Goal: Information Seeking & Learning: Learn about a topic

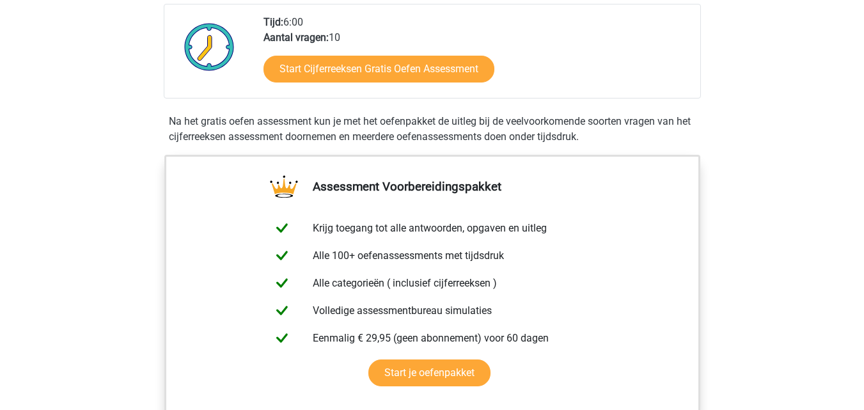
scroll to position [344, 0]
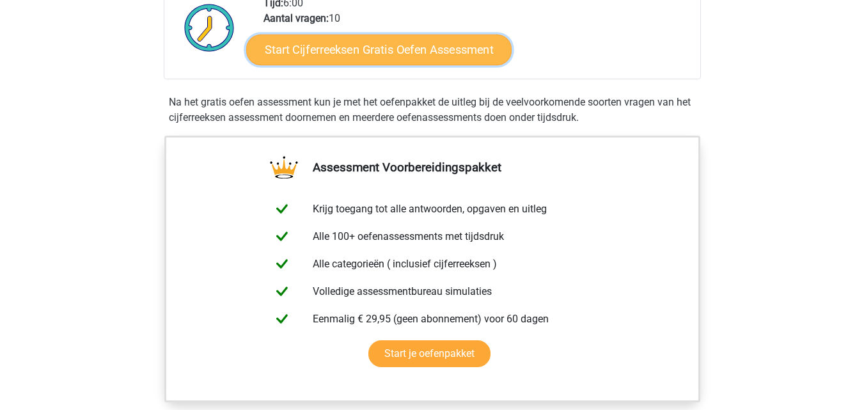
click at [401, 53] on link "Start Cijferreeksen Gratis Oefen Assessment" at bounding box center [379, 49] width 266 height 31
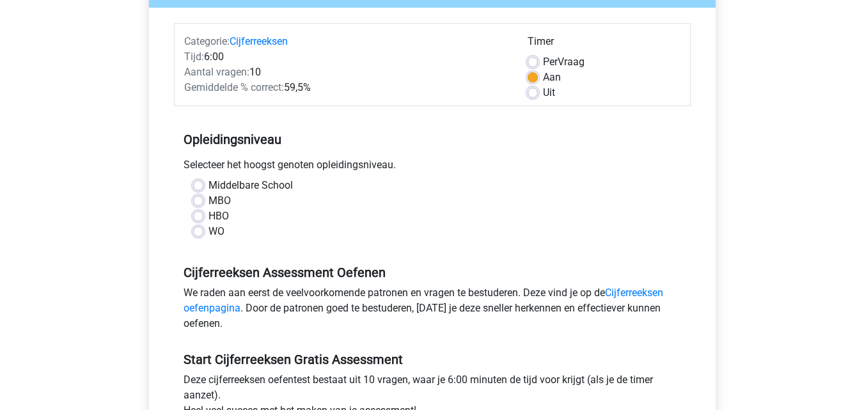
scroll to position [150, 0]
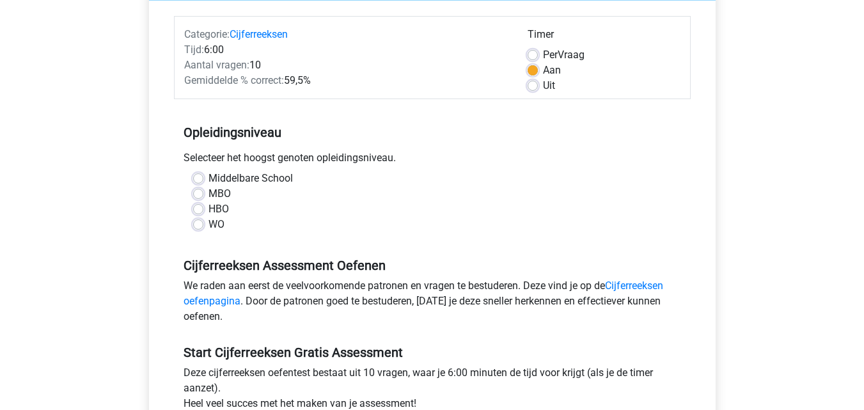
click at [209, 221] on label "WO" at bounding box center [217, 224] width 16 height 15
click at [201, 221] on input "WO" at bounding box center [198, 223] width 10 height 13
radio input "true"
click at [543, 91] on label "Uit" at bounding box center [549, 85] width 12 height 15
click at [535, 91] on input "Uit" at bounding box center [533, 84] width 10 height 13
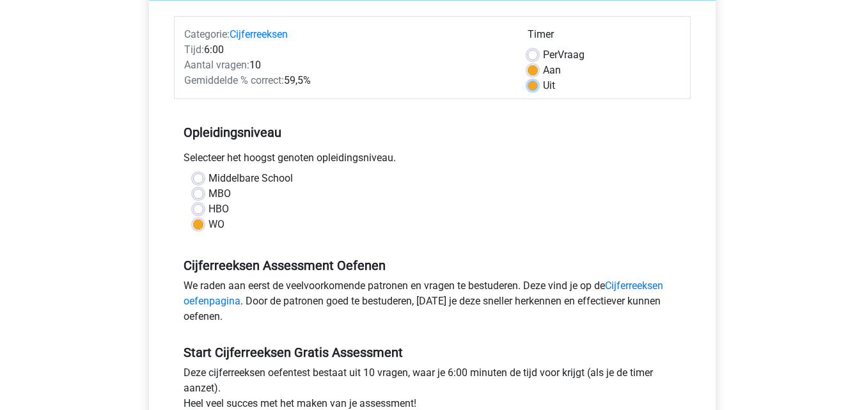
radio input "true"
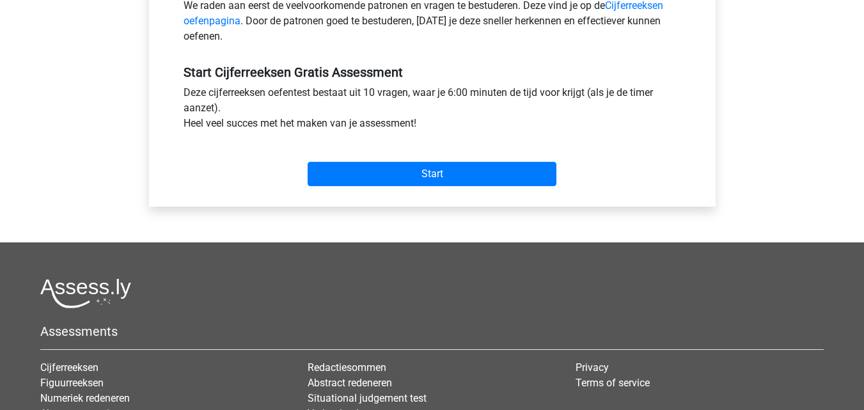
scroll to position [457, 0]
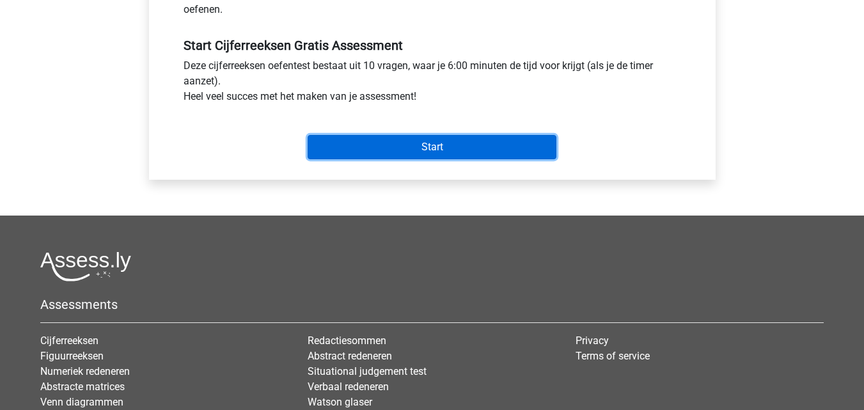
click at [440, 145] on input "Start" at bounding box center [432, 147] width 249 height 24
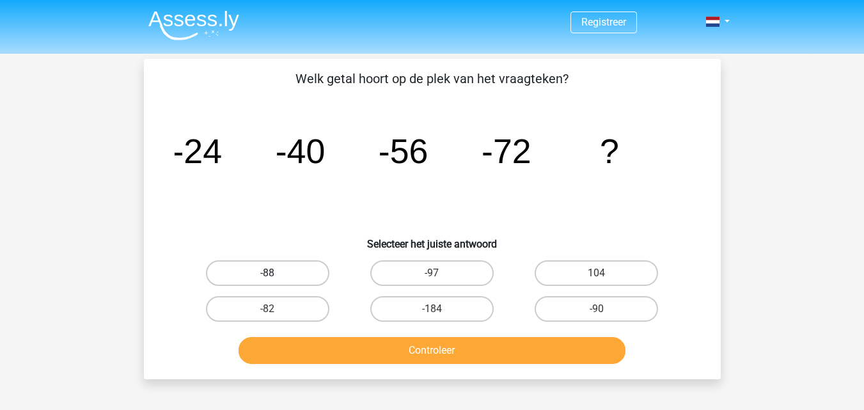
click at [260, 277] on label "-88" at bounding box center [267, 273] width 123 height 26
click at [267, 277] on input "-88" at bounding box center [271, 277] width 8 height 8
radio input "true"
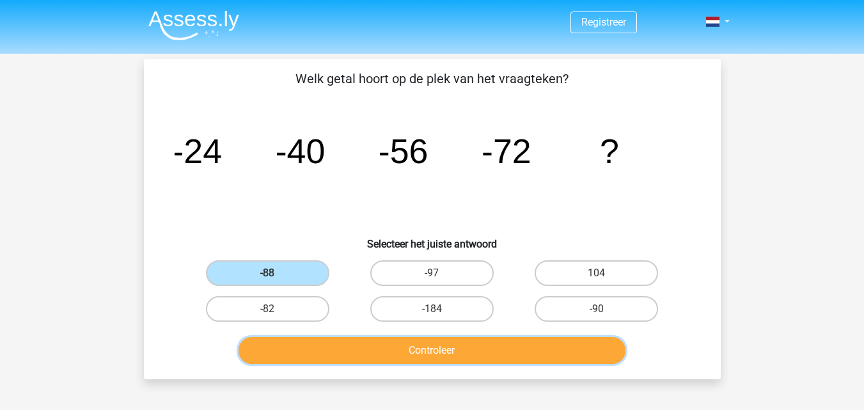
click at [373, 356] on button "Controleer" at bounding box center [432, 350] width 387 height 27
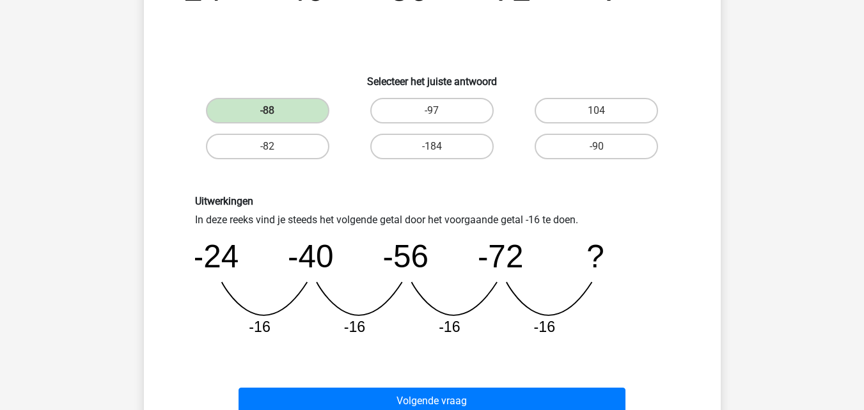
scroll to position [173, 0]
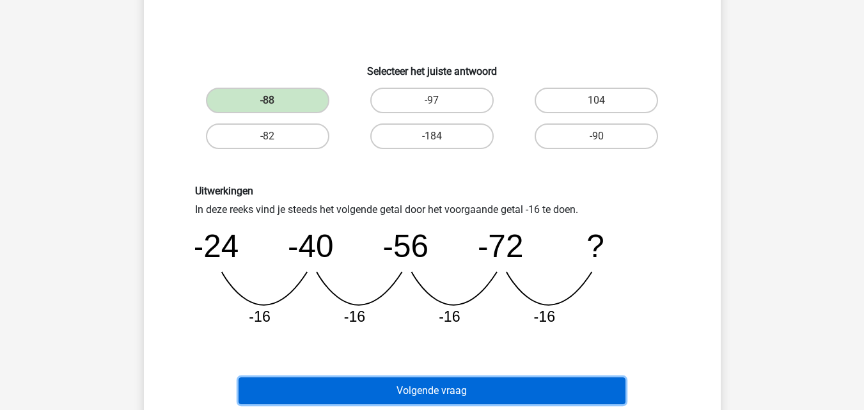
click at [465, 394] on button "Volgende vraag" at bounding box center [432, 391] width 387 height 27
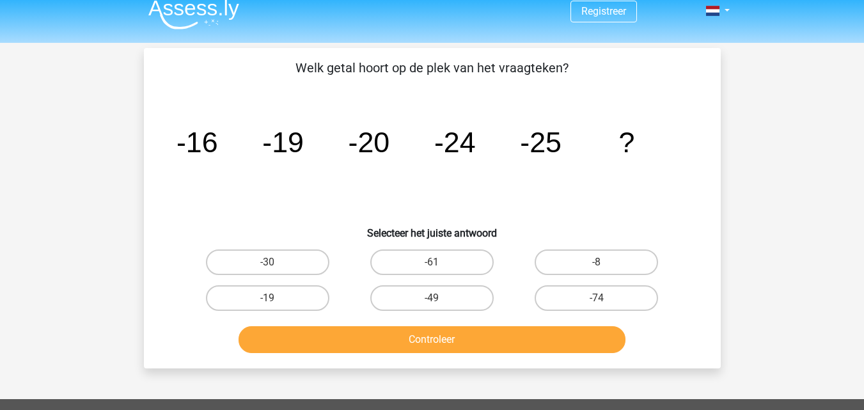
scroll to position [12, 0]
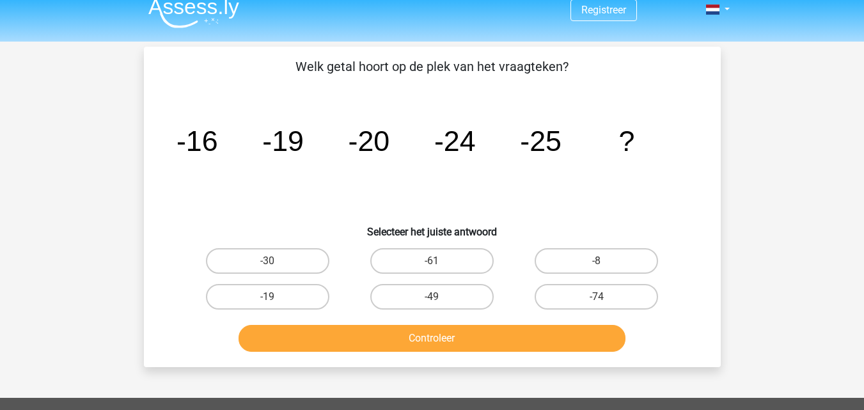
click at [480, 340] on button "Controleer" at bounding box center [432, 338] width 387 height 27
click at [272, 262] on input "-30" at bounding box center [271, 265] width 8 height 8
radio input "true"
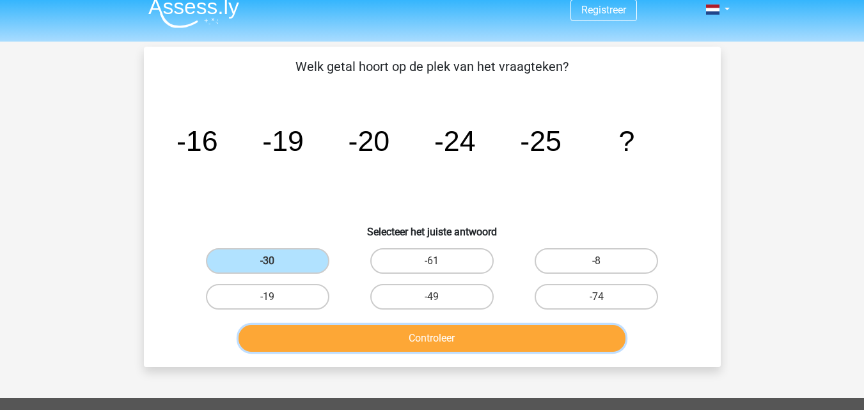
click at [407, 343] on button "Controleer" at bounding box center [432, 338] width 387 height 27
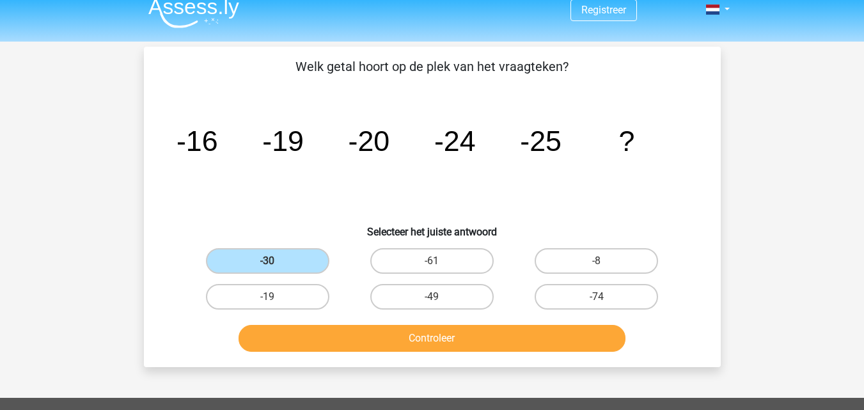
click at [272, 262] on input "-30" at bounding box center [271, 265] width 8 height 8
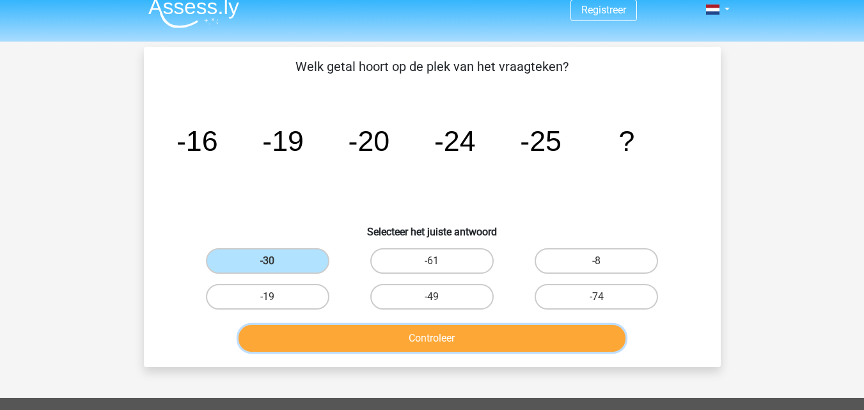
click at [345, 347] on button "Controleer" at bounding box center [432, 338] width 387 height 27
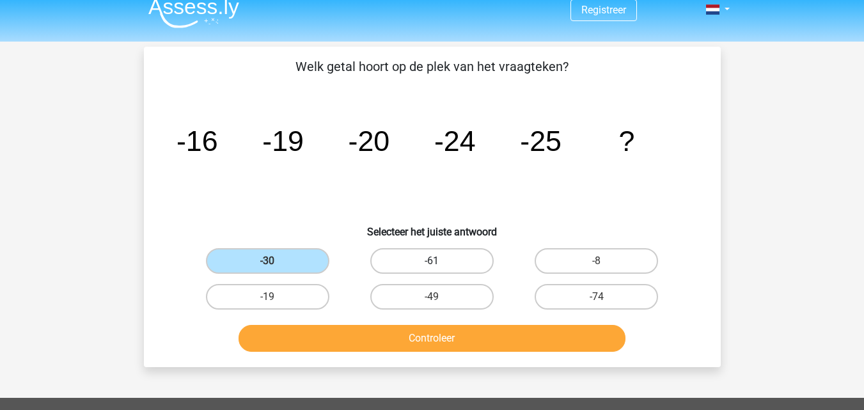
click at [407, 263] on label "-61" at bounding box center [431, 261] width 123 height 26
click at [432, 263] on input "-61" at bounding box center [436, 265] width 8 height 8
radio input "true"
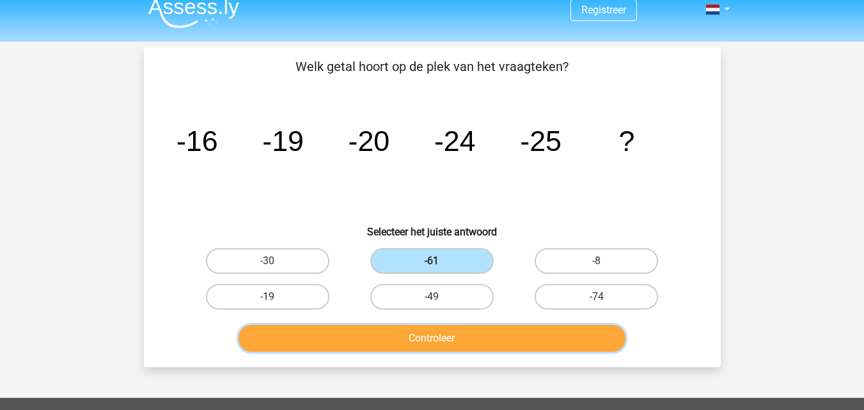
click at [410, 328] on button "Controleer" at bounding box center [432, 338] width 387 height 27
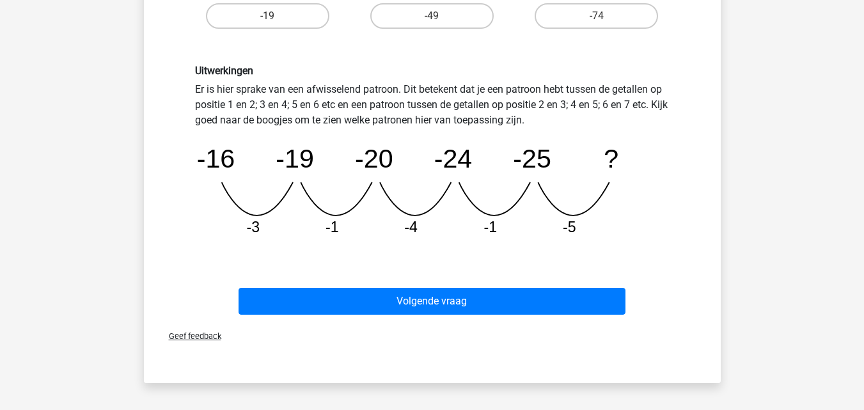
scroll to position [310, 0]
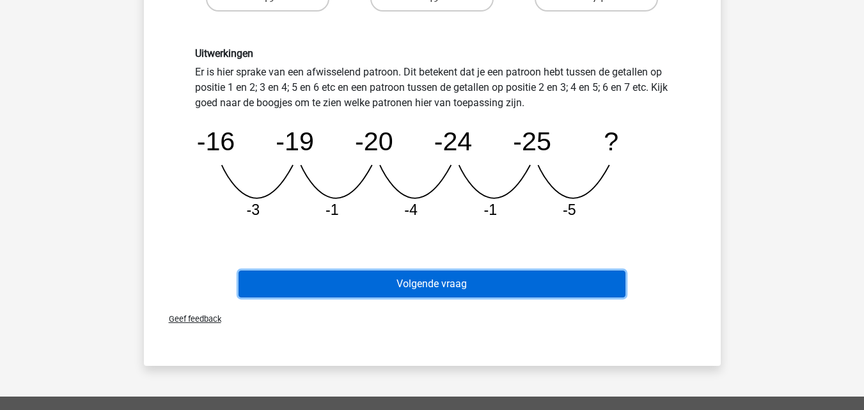
click at [423, 281] on button "Volgende vraag" at bounding box center [432, 284] width 387 height 27
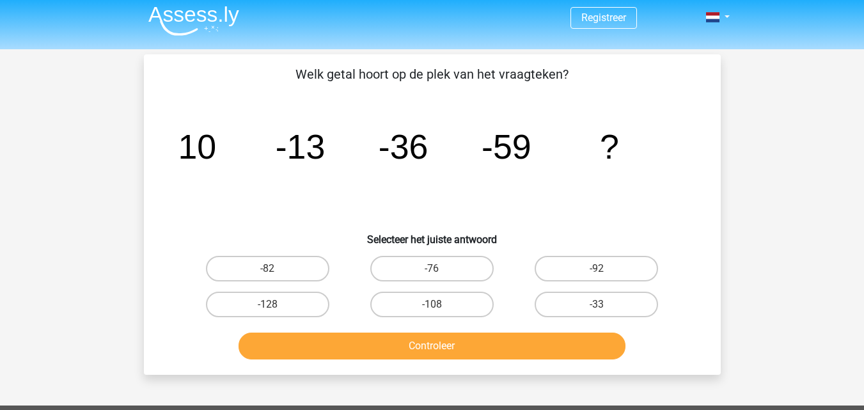
scroll to position [0, 0]
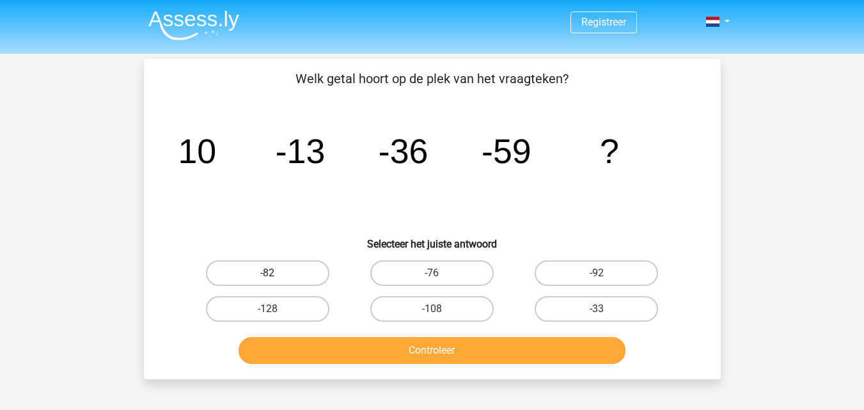
click at [284, 269] on label "-82" at bounding box center [267, 273] width 123 height 26
click at [276, 273] on input "-82" at bounding box center [271, 277] width 8 height 8
radio input "true"
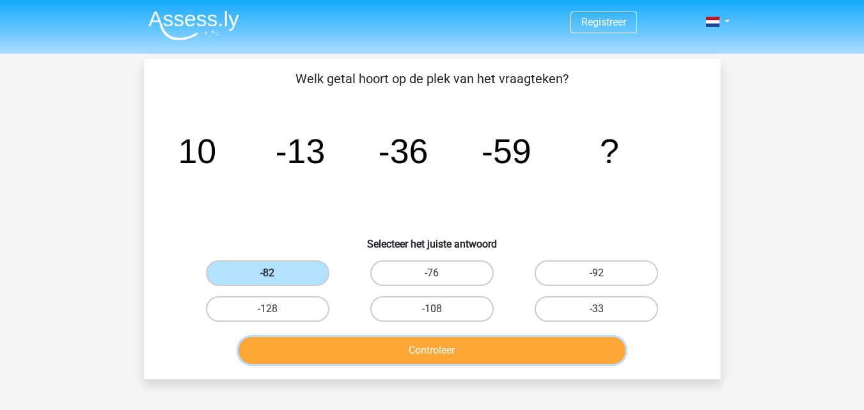
click at [376, 344] on button "Controleer" at bounding box center [432, 350] width 387 height 27
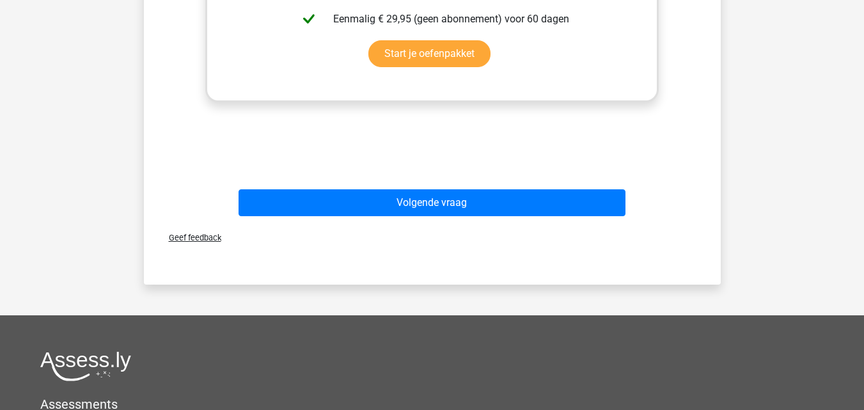
scroll to position [564, 0]
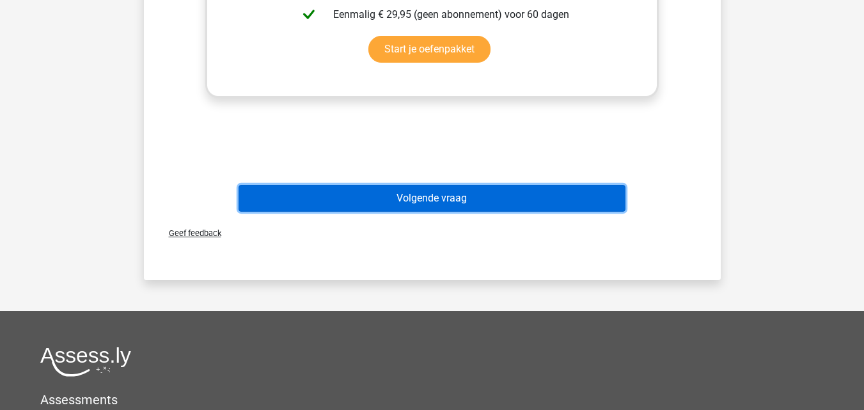
click at [434, 193] on button "Volgende vraag" at bounding box center [432, 198] width 387 height 27
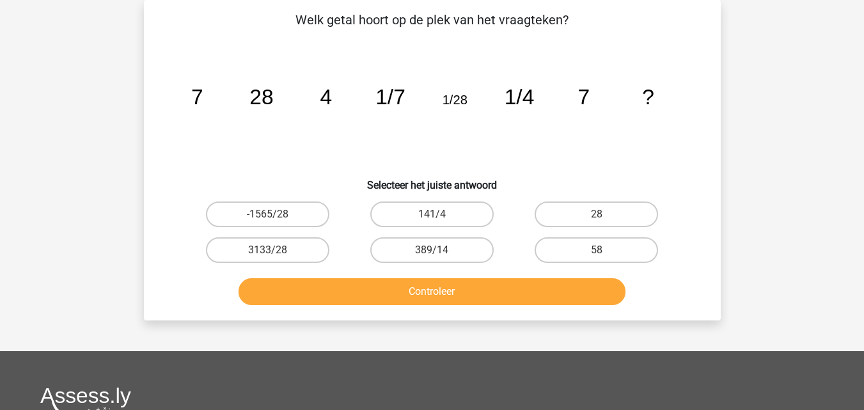
scroll to position [0, 0]
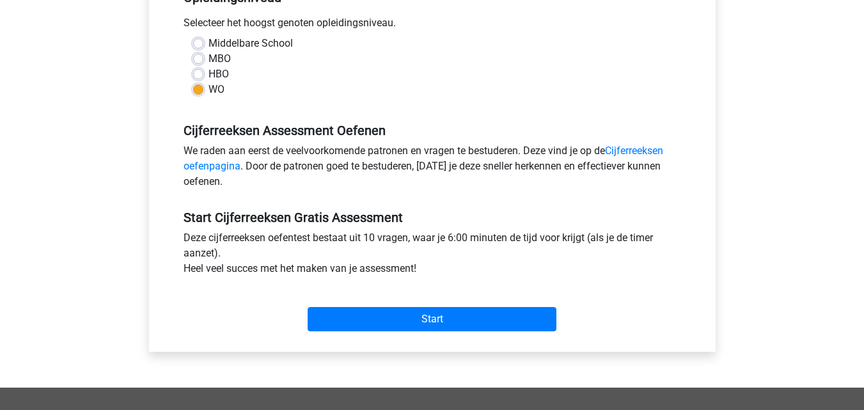
scroll to position [272, 0]
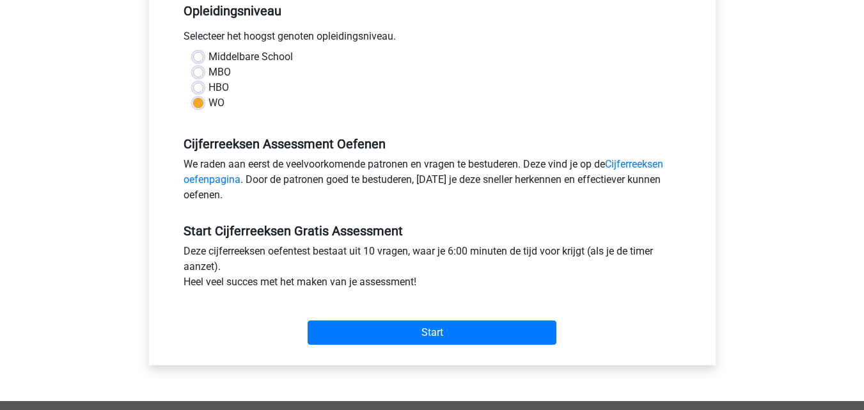
click at [209, 54] on label "Middelbare School" at bounding box center [251, 56] width 84 height 15
click at [198, 54] on input "Middelbare School" at bounding box center [198, 55] width 10 height 13
radio input "true"
click at [209, 71] on label "MBO" at bounding box center [220, 72] width 22 height 15
click at [200, 71] on input "MBO" at bounding box center [198, 71] width 10 height 13
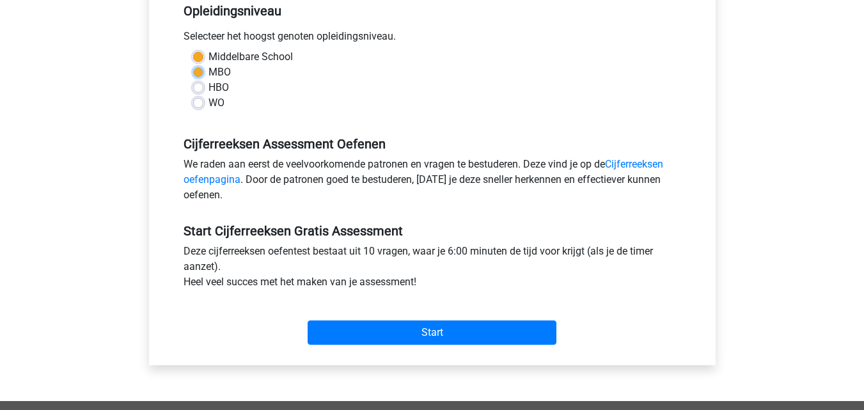
radio input "true"
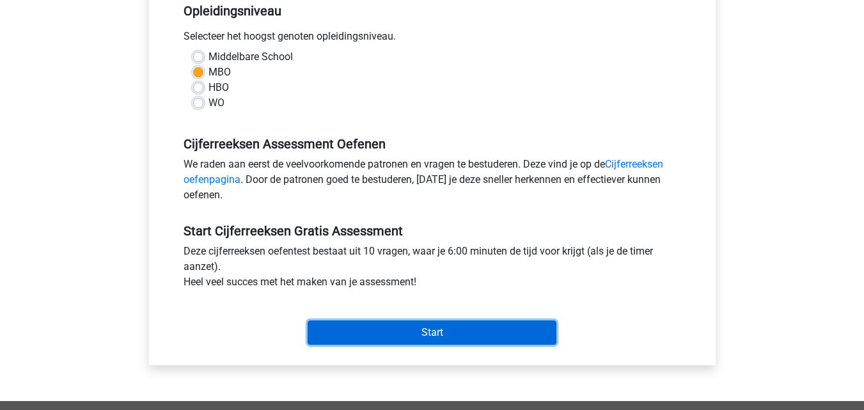
click at [434, 332] on input "Start" at bounding box center [432, 333] width 249 height 24
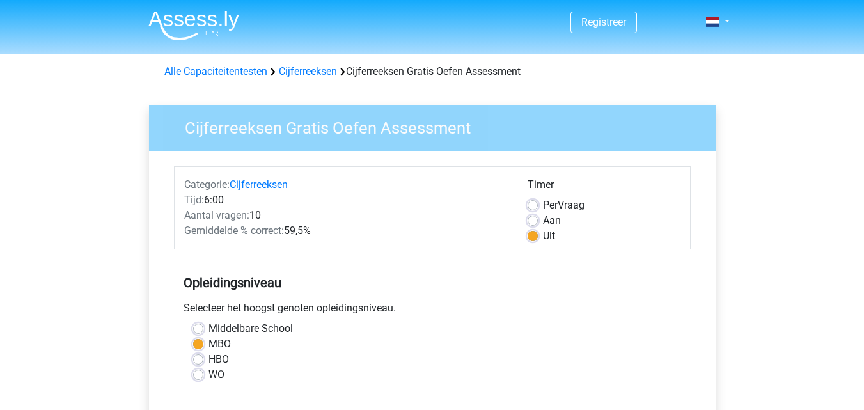
scroll to position [601, 0]
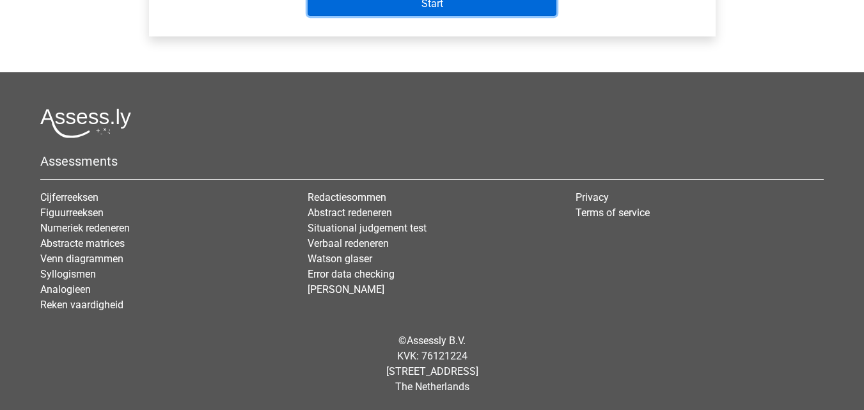
click at [435, 8] on input "Start" at bounding box center [432, 4] width 249 height 24
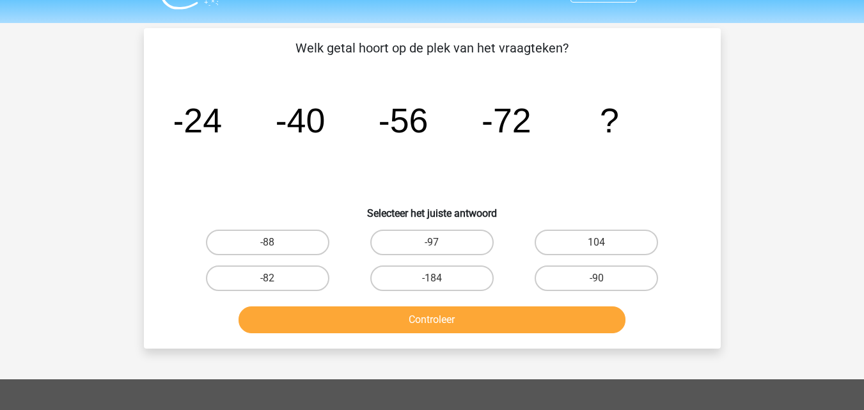
scroll to position [32, 0]
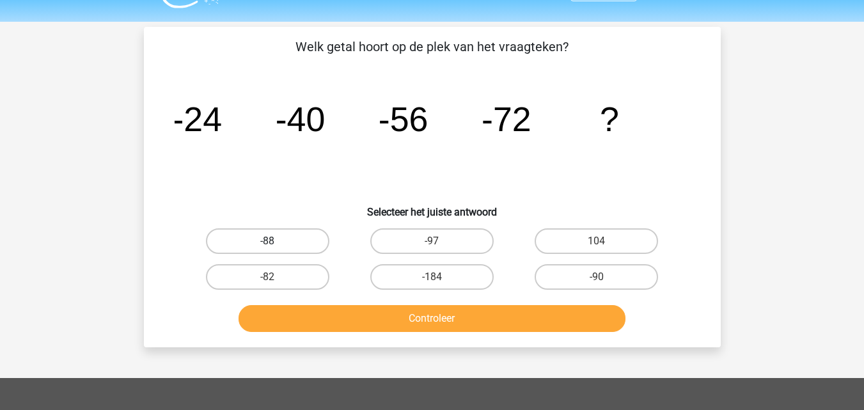
click at [266, 237] on label "-88" at bounding box center [267, 241] width 123 height 26
click at [267, 241] on input "-88" at bounding box center [271, 245] width 8 height 8
radio input "true"
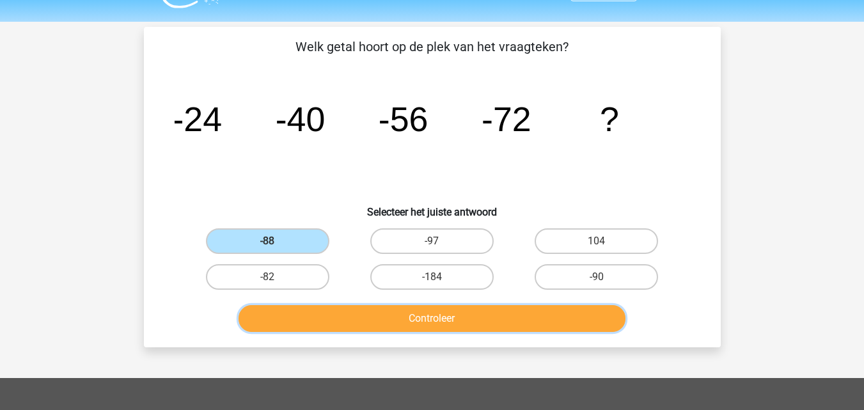
click at [452, 324] on button "Controleer" at bounding box center [432, 318] width 387 height 27
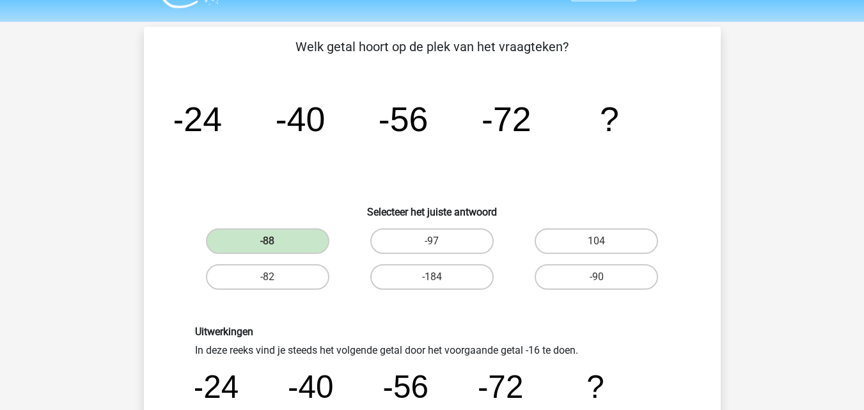
scroll to position [390, 0]
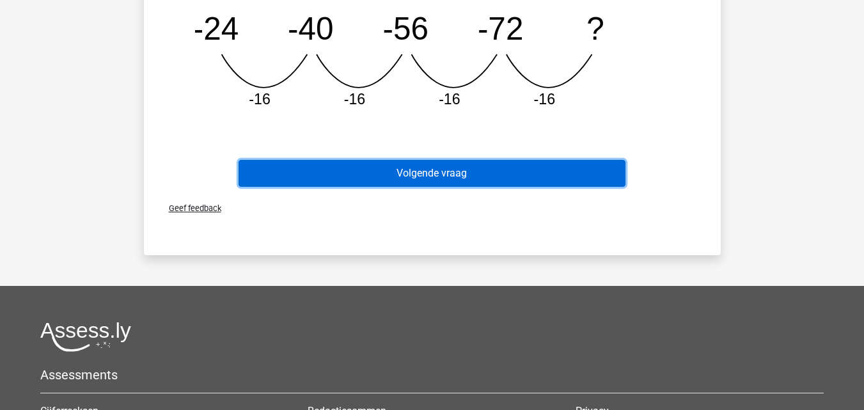
click at [492, 166] on button "Volgende vraag" at bounding box center [432, 173] width 387 height 27
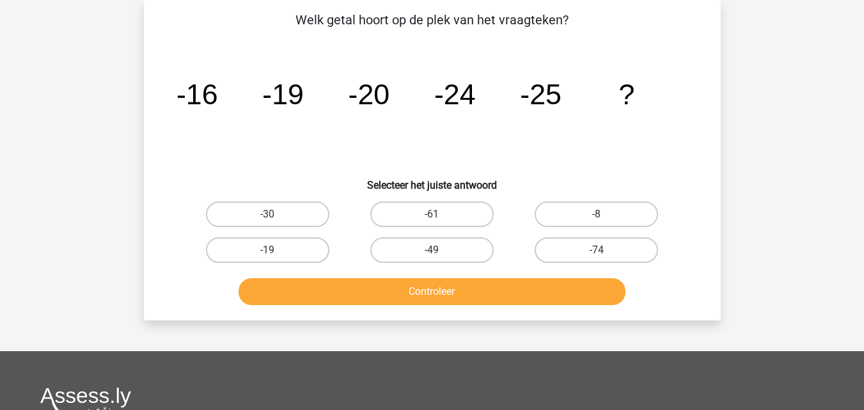
scroll to position [0, 0]
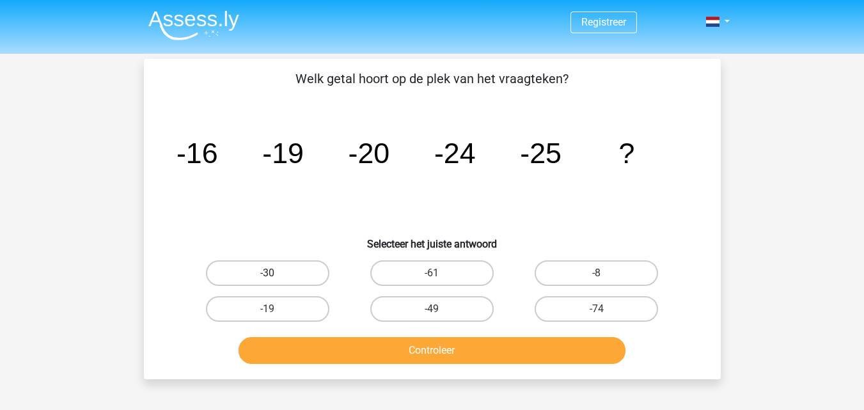
click at [267, 283] on label "-30" at bounding box center [267, 273] width 123 height 26
click at [267, 282] on input "-30" at bounding box center [271, 277] width 8 height 8
radio input "true"
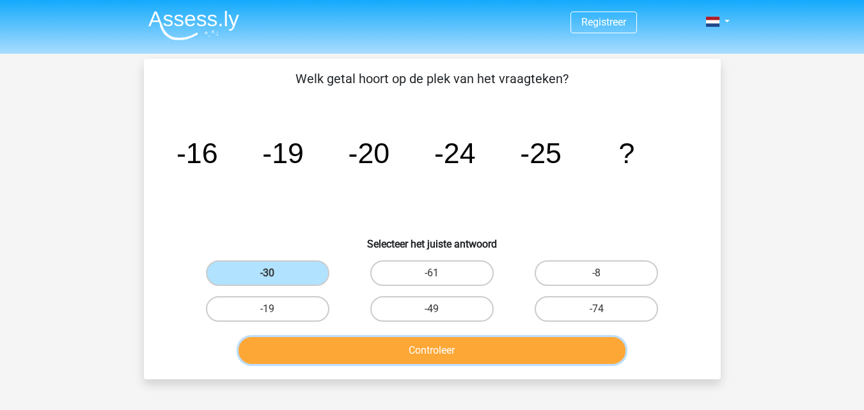
click at [362, 357] on button "Controleer" at bounding box center [432, 350] width 387 height 27
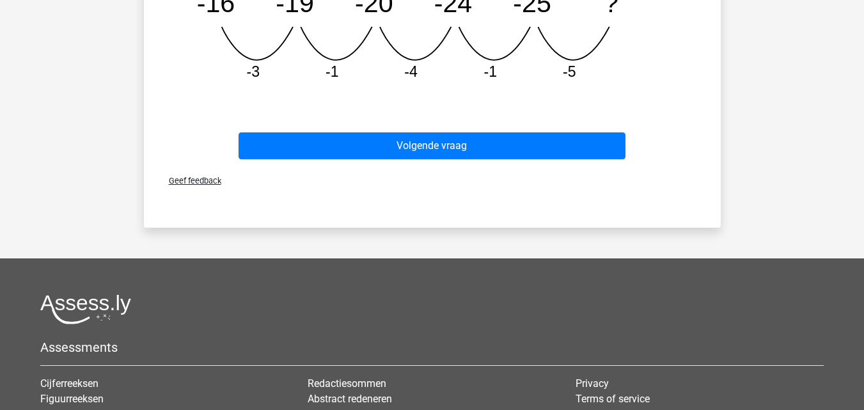
scroll to position [452, 0]
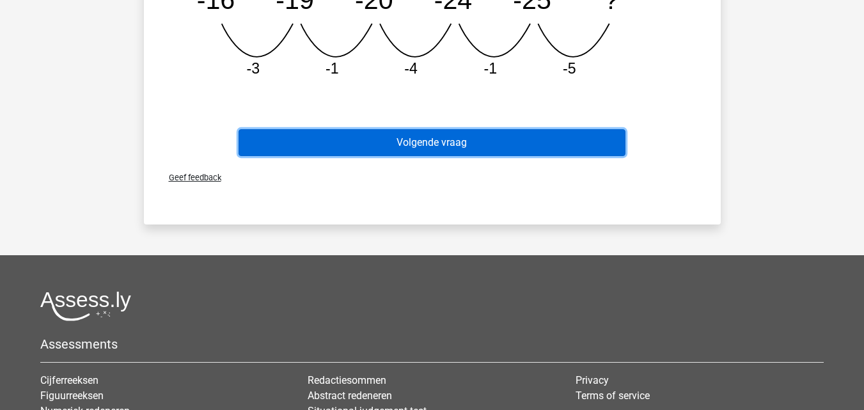
click at [417, 145] on button "Volgende vraag" at bounding box center [432, 142] width 387 height 27
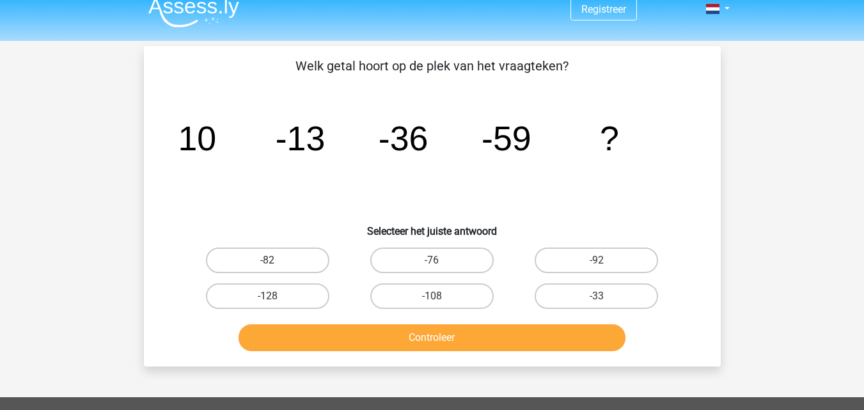
scroll to position [12, 0]
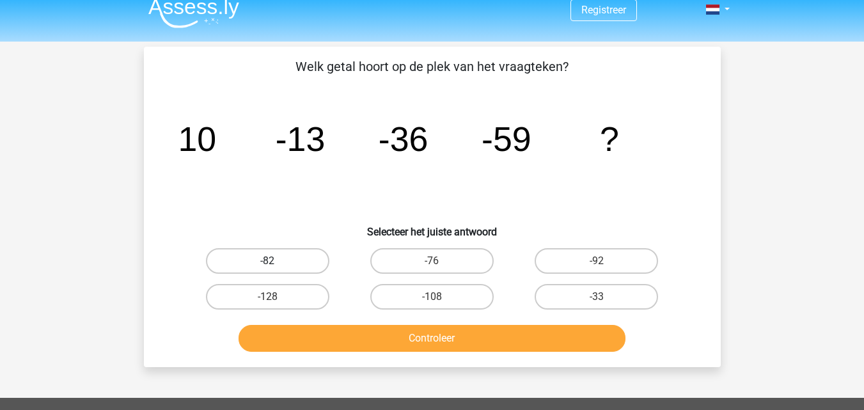
click at [267, 252] on label "-82" at bounding box center [267, 261] width 123 height 26
click at [267, 261] on input "-82" at bounding box center [271, 265] width 8 height 8
radio input "true"
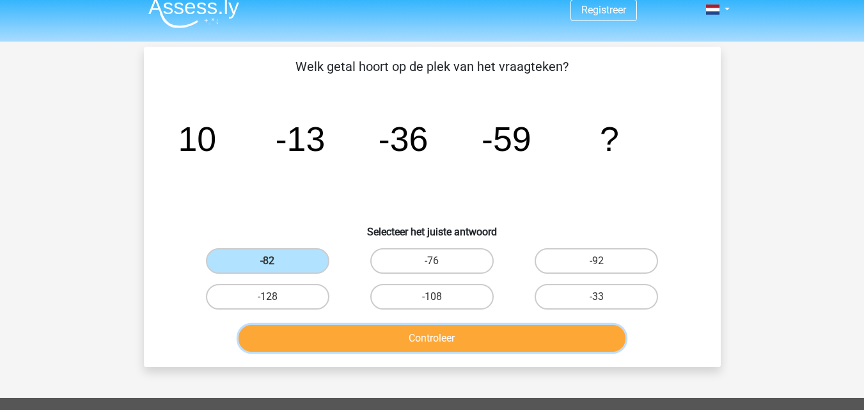
click at [370, 337] on button "Controleer" at bounding box center [432, 338] width 387 height 27
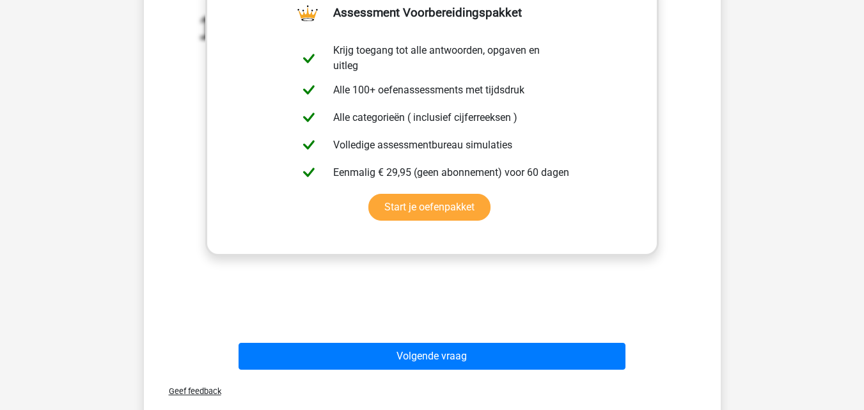
scroll to position [436, 0]
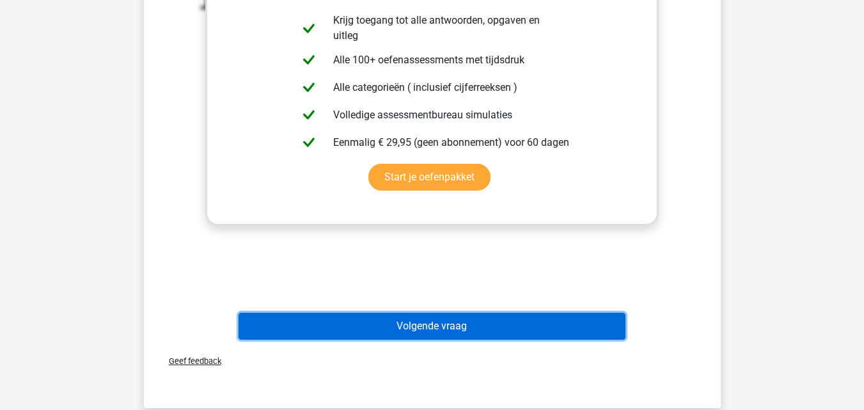
click at [411, 337] on button "Volgende vraag" at bounding box center [432, 326] width 387 height 27
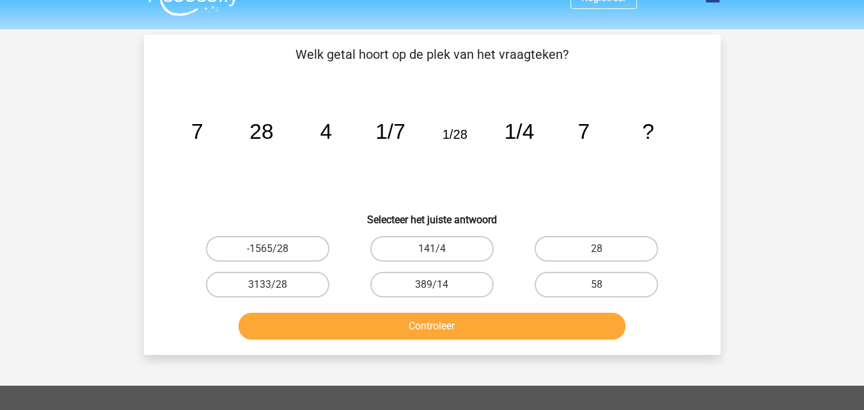
scroll to position [26, 0]
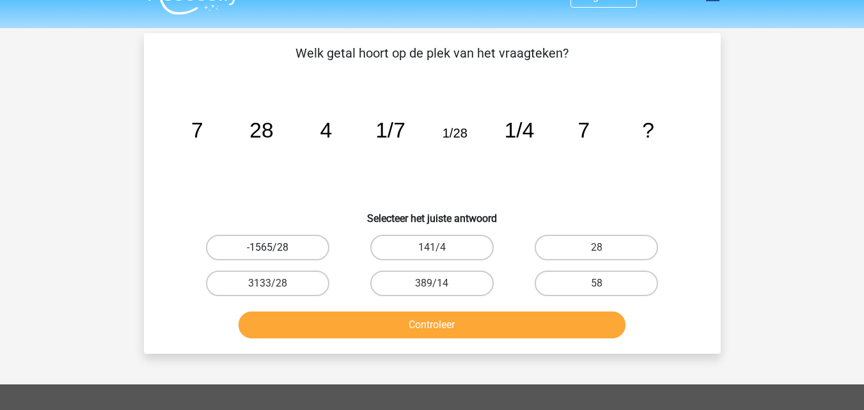
click at [257, 253] on label "-1565/28" at bounding box center [267, 248] width 123 height 26
click at [267, 253] on input "-1565/28" at bounding box center [271, 252] width 8 height 8
radio input "true"
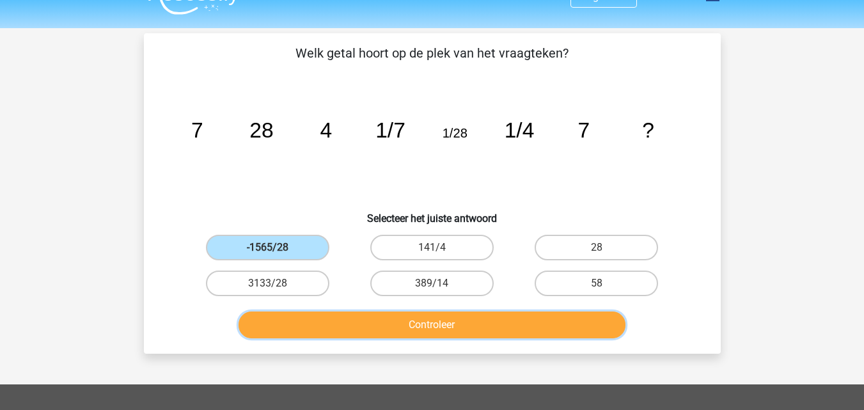
click at [374, 329] on button "Controleer" at bounding box center [432, 325] width 387 height 27
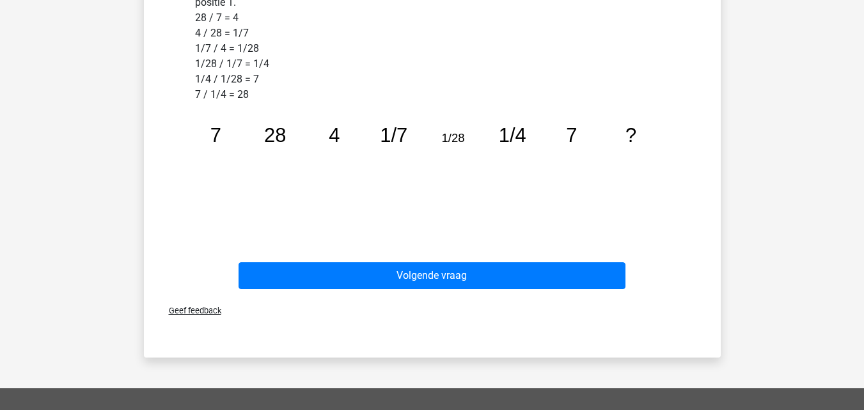
scroll to position [414, 0]
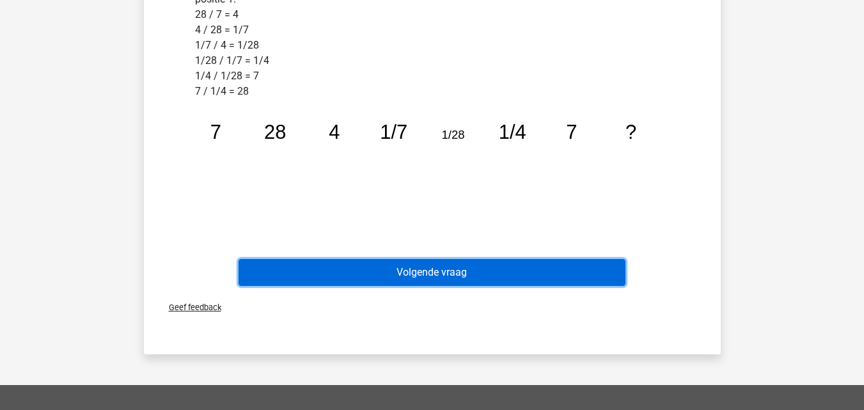
click at [477, 277] on button "Volgende vraag" at bounding box center [432, 272] width 387 height 27
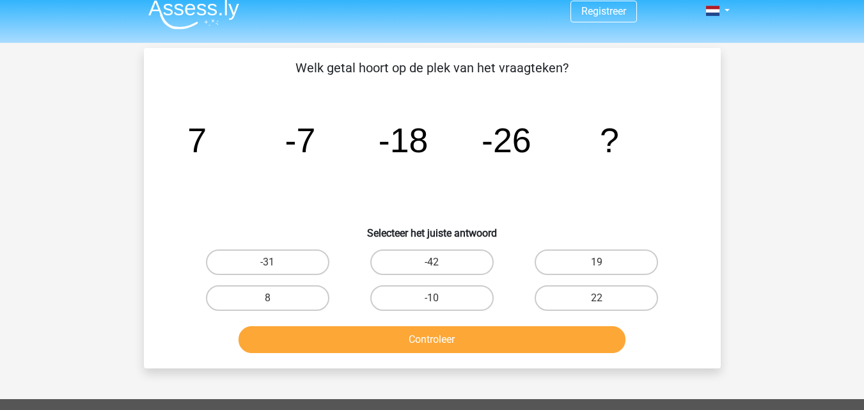
scroll to position [0, 0]
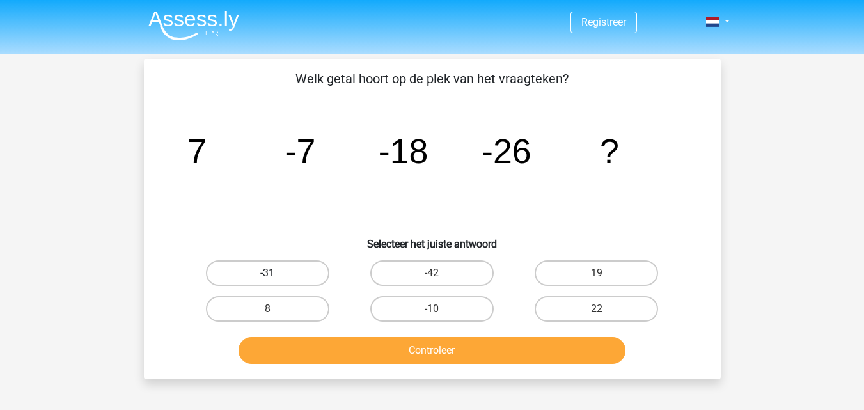
click at [262, 273] on label "-31" at bounding box center [267, 273] width 123 height 26
click at [267, 273] on input "-31" at bounding box center [271, 277] width 8 height 8
radio input "true"
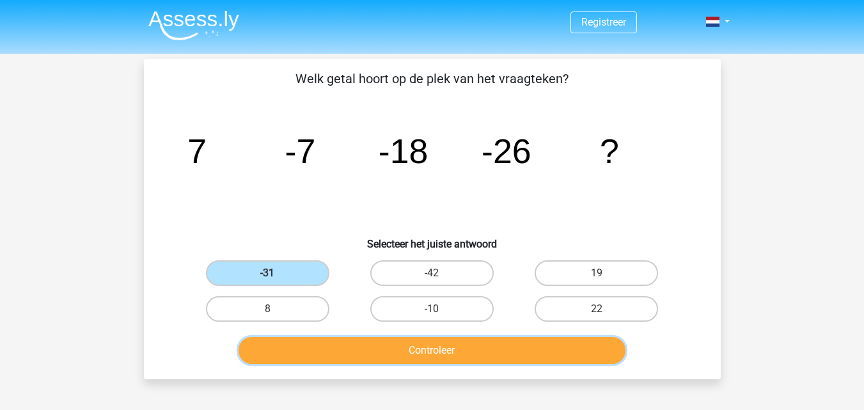
click at [404, 356] on button "Controleer" at bounding box center [432, 350] width 387 height 27
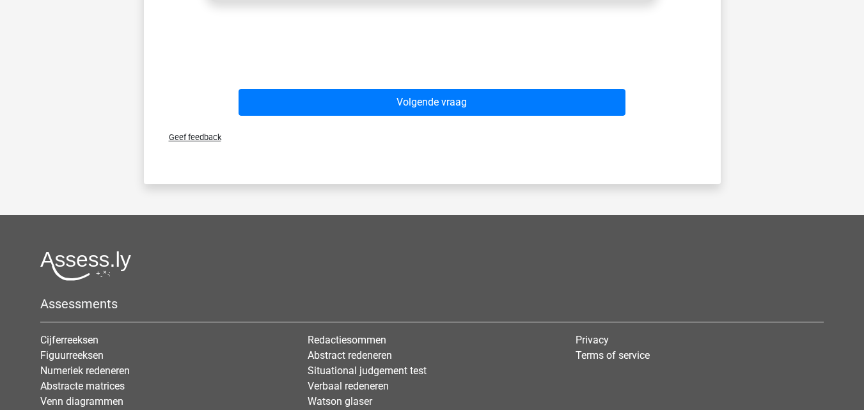
scroll to position [665, 0]
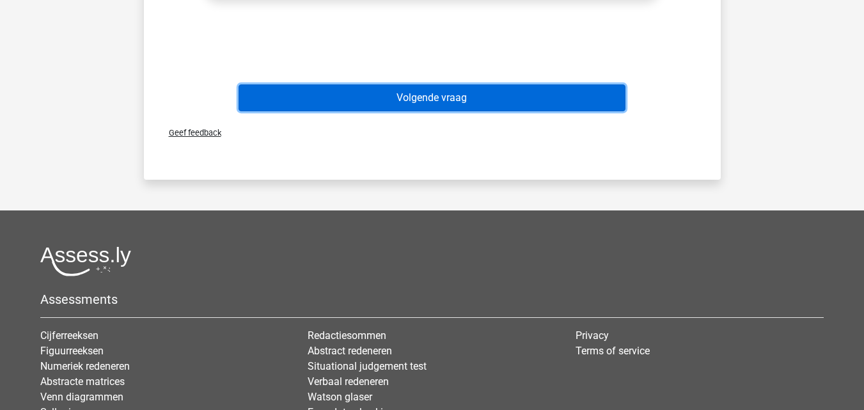
click at [456, 95] on button "Volgende vraag" at bounding box center [432, 97] width 387 height 27
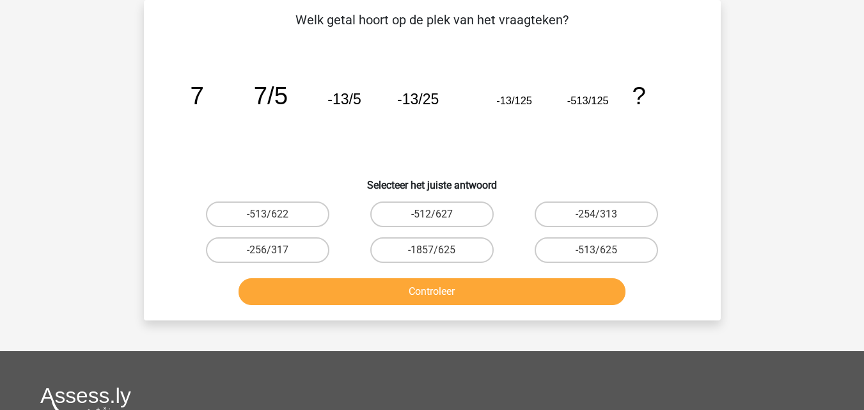
scroll to position [0, 0]
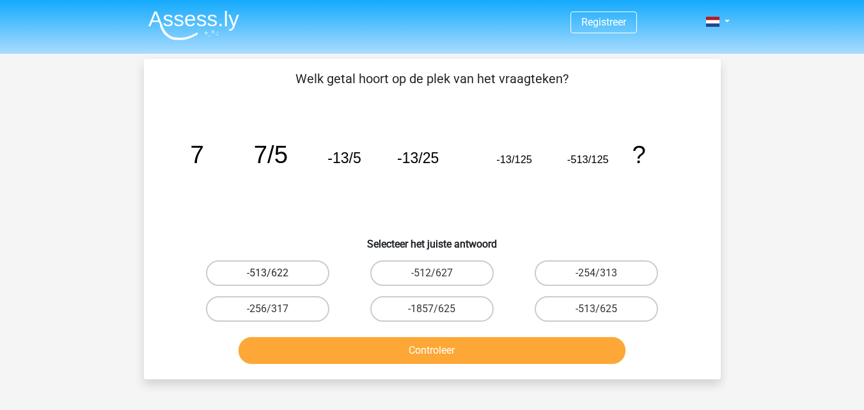
click at [301, 272] on label "-513/622" at bounding box center [267, 273] width 123 height 26
click at [276, 273] on input "-513/622" at bounding box center [271, 277] width 8 height 8
radio input "true"
click at [366, 334] on div "Controleer" at bounding box center [432, 348] width 536 height 42
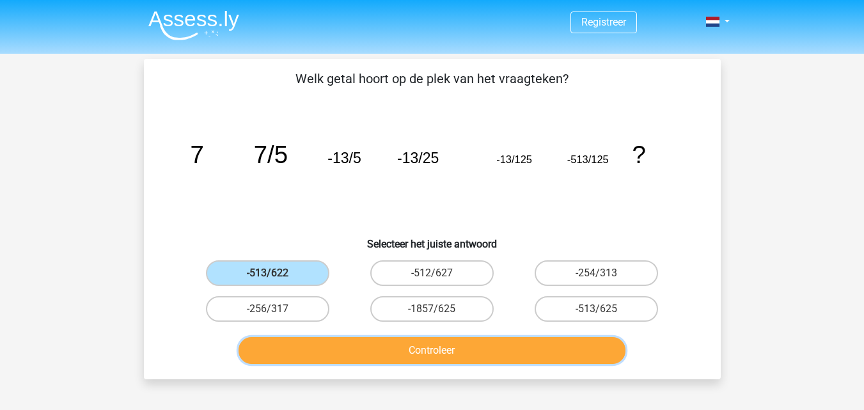
click at [366, 353] on button "Controleer" at bounding box center [432, 350] width 387 height 27
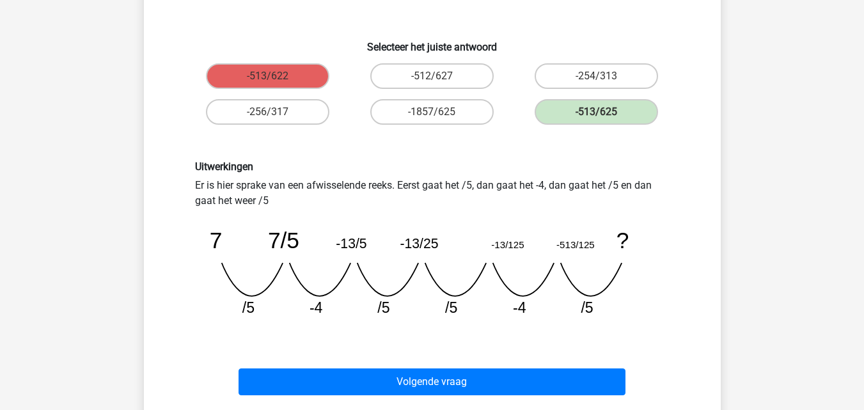
scroll to position [207, 0]
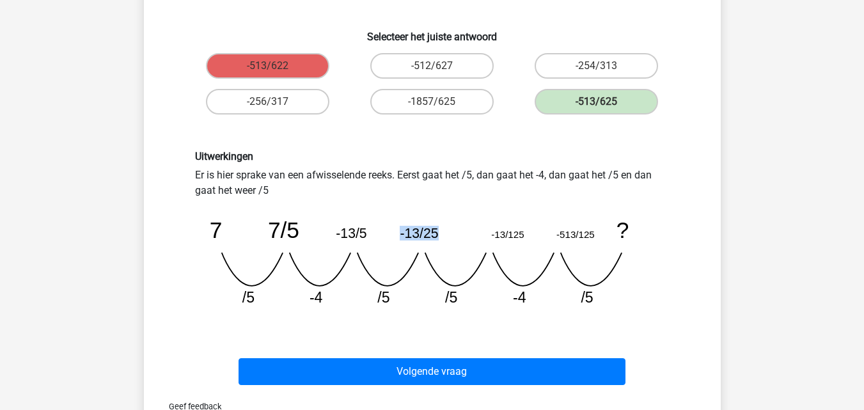
drag, startPoint x: 395, startPoint y: 237, endPoint x: 445, endPoint y: 235, distance: 49.3
click at [445, 235] on icon "image/svg+xml 7 7/5 -13/5 -13/25 -13/125 -513/125 ? /5 -4 /5 /5 -4" at bounding box center [432, 257] width 475 height 119
click at [355, 299] on icon "image/svg+xml 7 7/5 -13/5 -13/25 -13/125 -513/125 ? /5 -4 /5 /5 -4" at bounding box center [432, 257] width 475 height 119
drag, startPoint x: 335, startPoint y: 234, endPoint x: 410, endPoint y: 228, distance: 74.4
click at [410, 228] on g "7 7/5 -13/5 -13/25 -13/125 -513/125 ? /5 -4 /5 /5 -4 /5" at bounding box center [419, 262] width 420 height 88
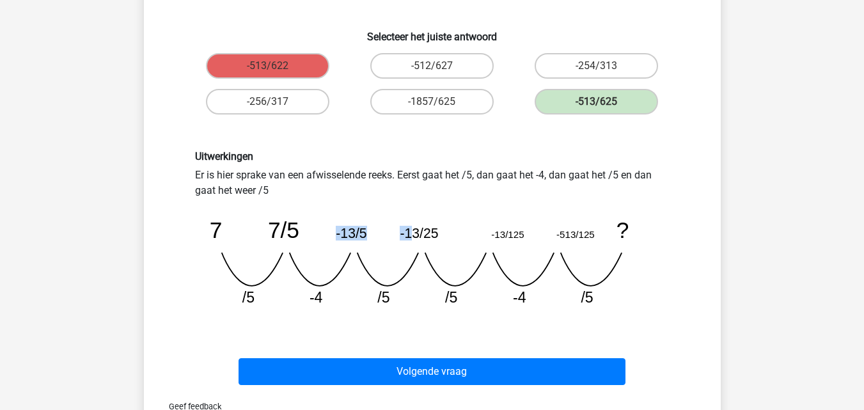
click at [356, 233] on tspan "-13/5" at bounding box center [351, 233] width 31 height 15
